Goal: Task Accomplishment & Management: Manage account settings

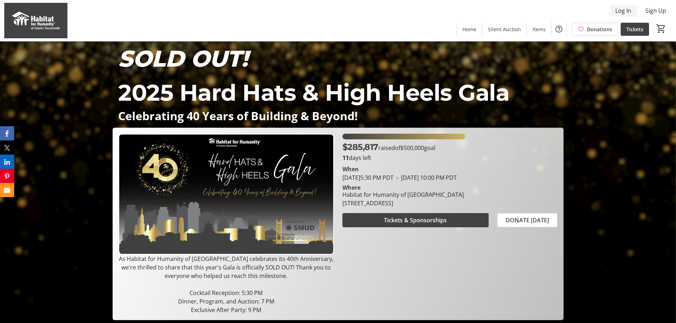
click at [620, 5] on span at bounding box center [623, 10] width 27 height 17
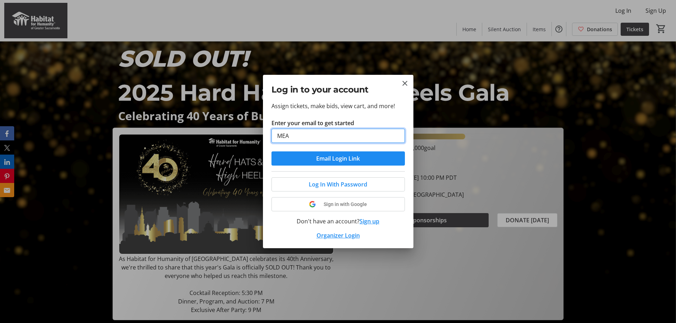
type input "[EMAIL_ADDRESS][DOMAIN_NAME]"
click at [364, 158] on span "submit" at bounding box center [337, 158] width 133 height 17
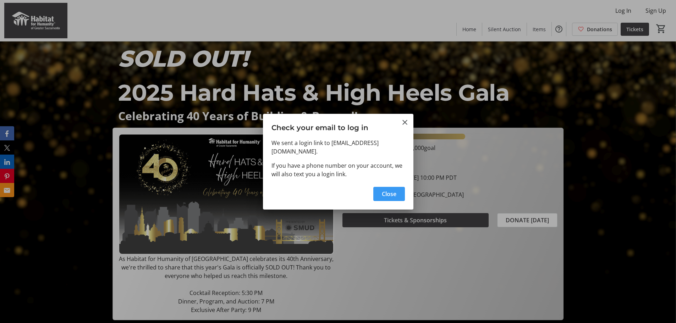
click at [394, 192] on span "Close" at bounding box center [389, 194] width 15 height 9
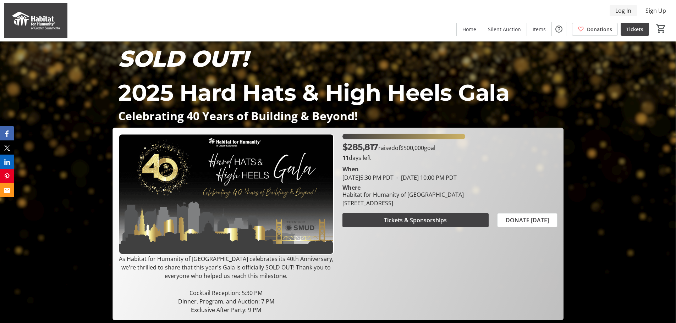
click at [626, 11] on span "Log In" at bounding box center [623, 10] width 16 height 9
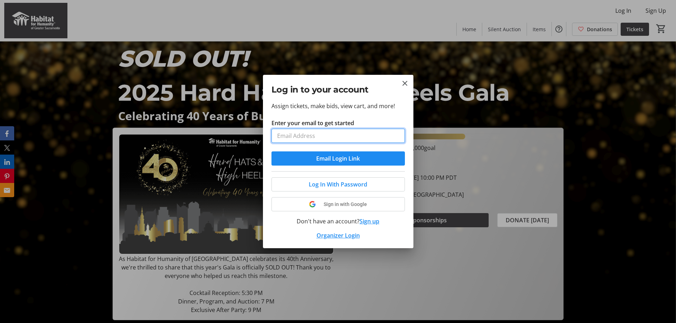
type input ","
type input "[EMAIL_ADDRESS][DOMAIN_NAME]"
click at [354, 156] on span "Email Login Link" at bounding box center [338, 158] width 44 height 9
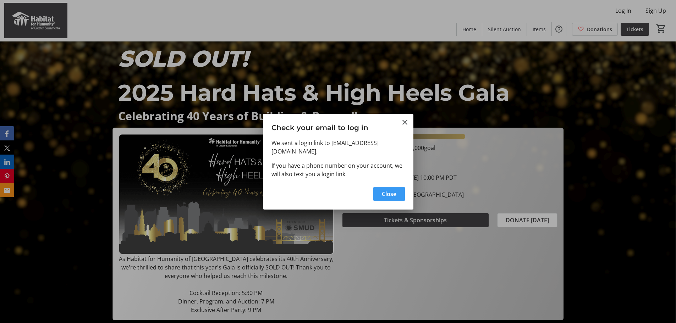
click at [379, 192] on span "button" at bounding box center [389, 194] width 32 height 17
